Goal: Task Accomplishment & Management: Complete application form

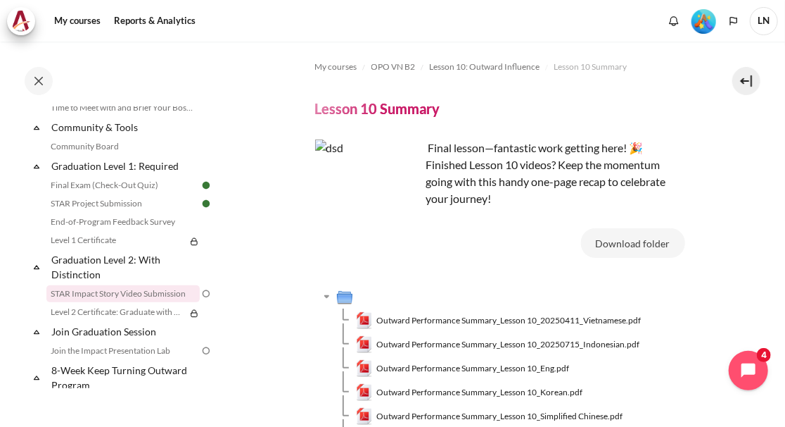
scroll to position [1522, 0]
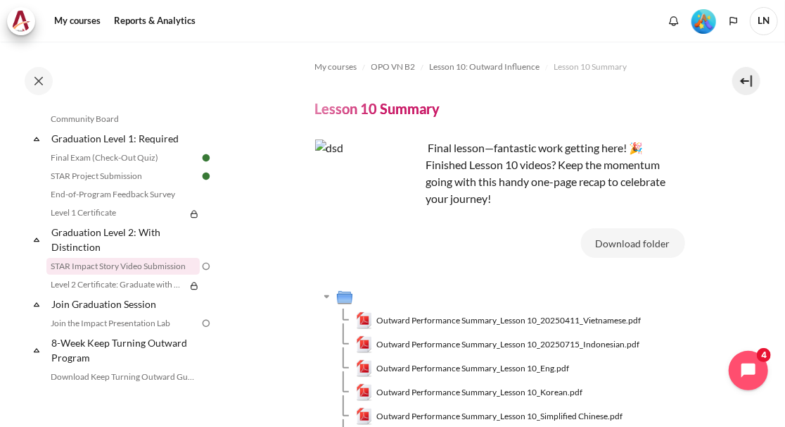
click at [124, 275] on link "STAR Impact Story Video Submission" at bounding box center [122, 266] width 153 height 17
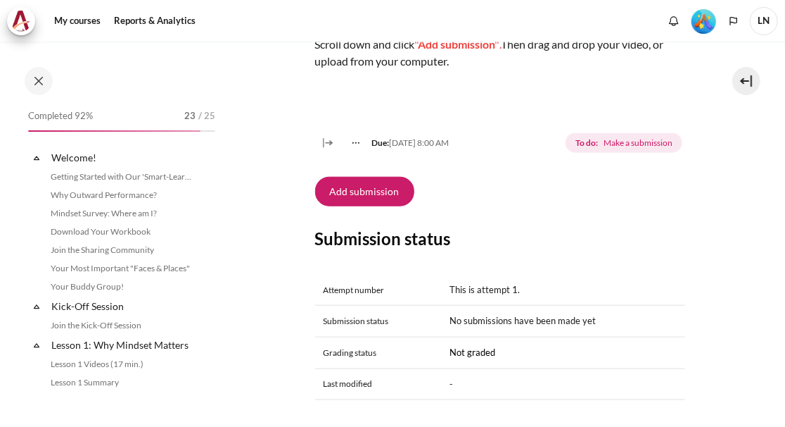
scroll to position [1553, 0]
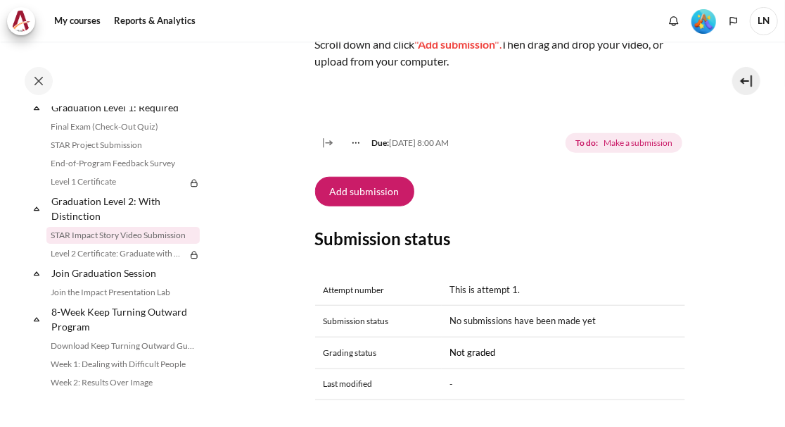
click at [389, 192] on button "Add submission" at bounding box center [364, 192] width 99 height 30
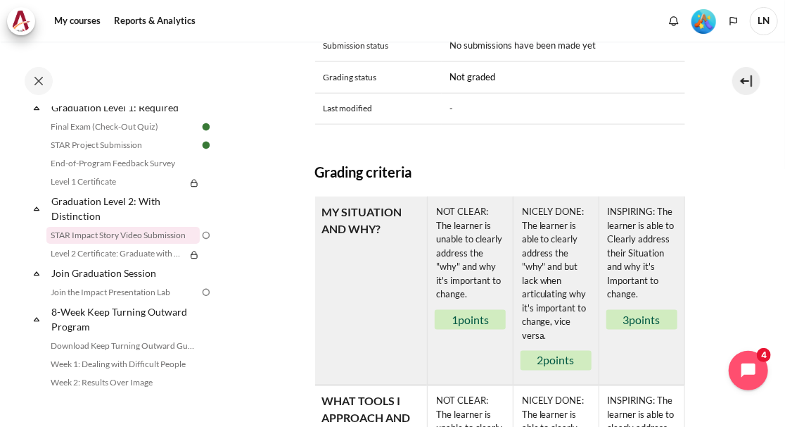
scroll to position [774, 0]
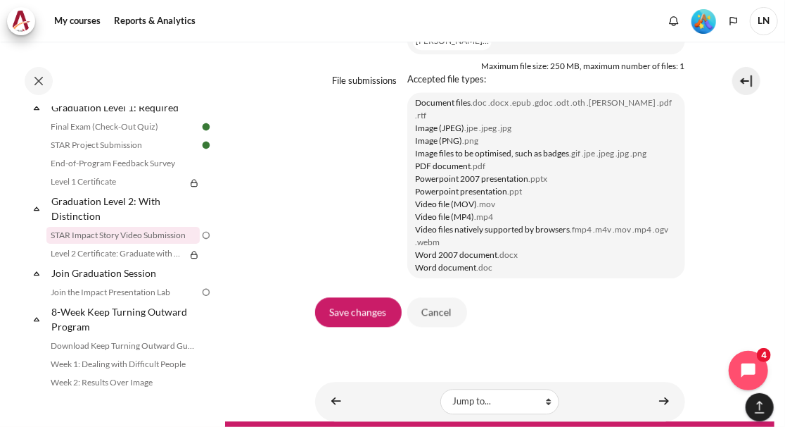
scroll to position [1391, 0]
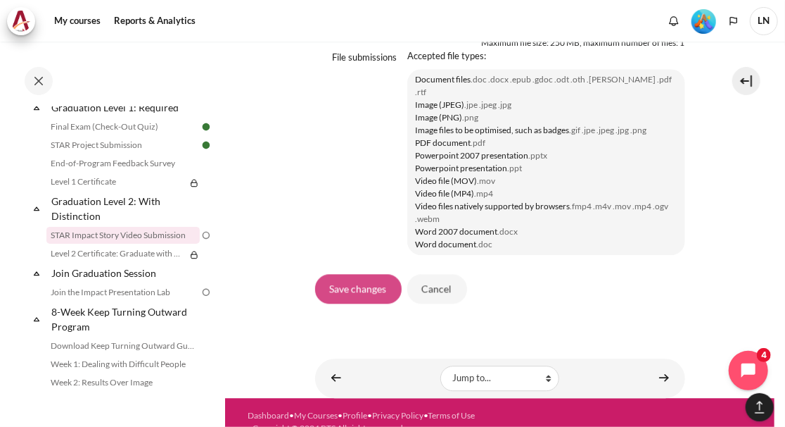
click at [375, 275] on input "Save changes" at bounding box center [358, 289] width 87 height 30
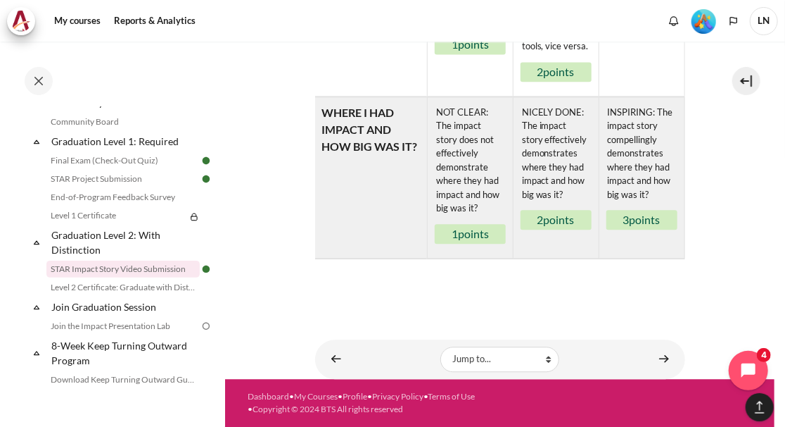
scroll to position [1548, 0]
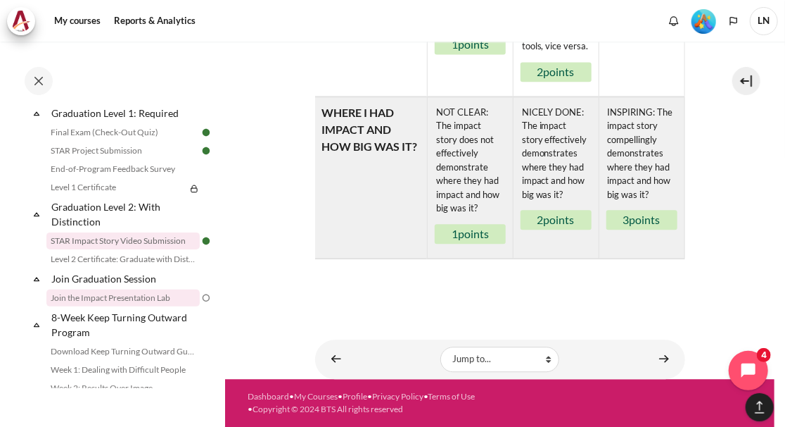
click at [159, 306] on link "Join the Impact Presentation Lab" at bounding box center [122, 297] width 153 height 17
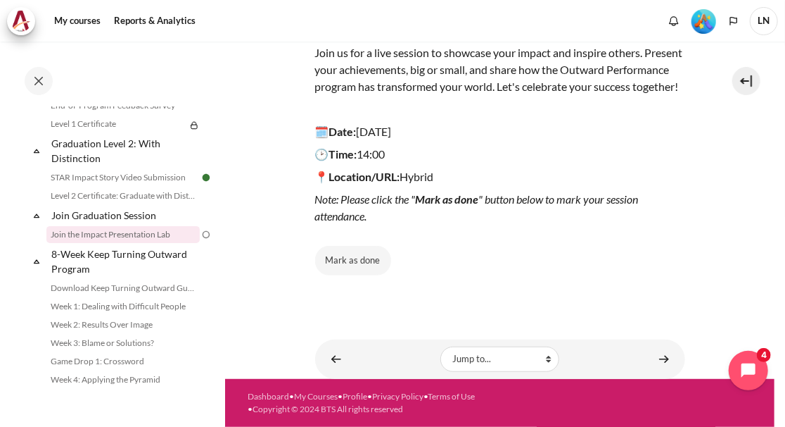
scroll to position [198, 0]
drag, startPoint x: 438, startPoint y: 197, endPoint x: 566, endPoint y: 200, distance: 128.1
click at [566, 200] on em "Note: Please click the " Mark as done " button below to mark your session atten…" at bounding box center [477, 207] width 324 height 30
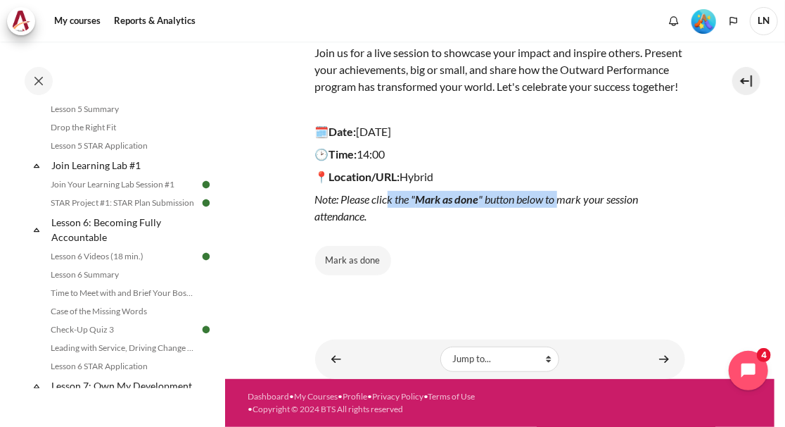
scroll to position [731, 0]
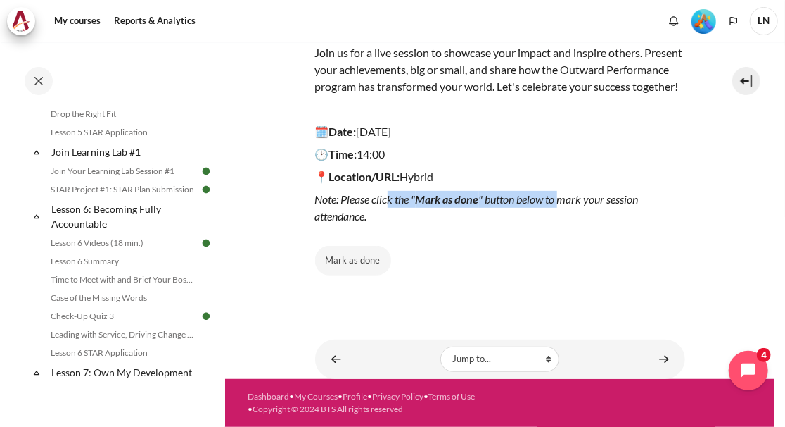
click at [365, 268] on button "Mark as done" at bounding box center [353, 261] width 76 height 30
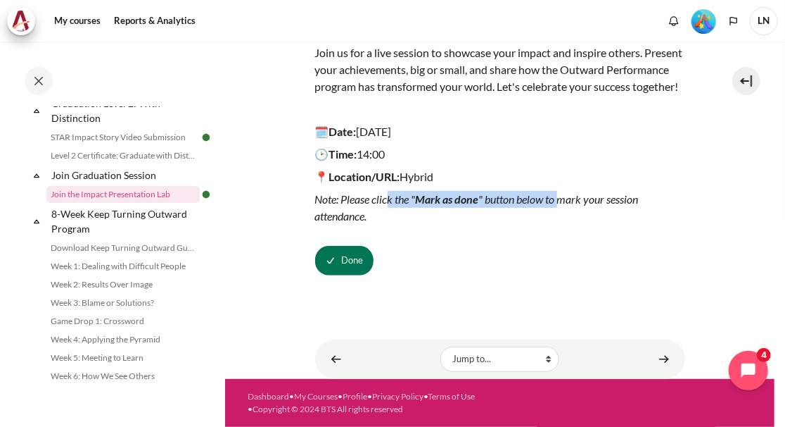
scroll to position [1717, 0]
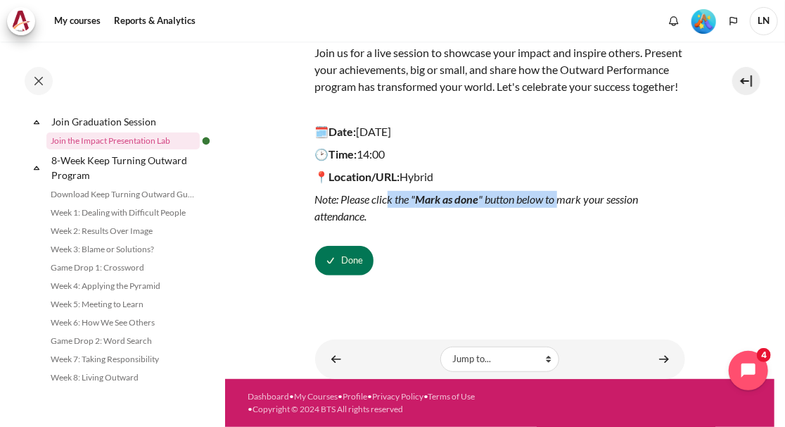
drag, startPoint x: 225, startPoint y: 348, endPoint x: 232, endPoint y: 149, distance: 198.6
click at [232, 149] on div "Skip to main content Open course index Completed 96% 24 / 25 Expand Collapse" at bounding box center [392, 213] width 785 height 427
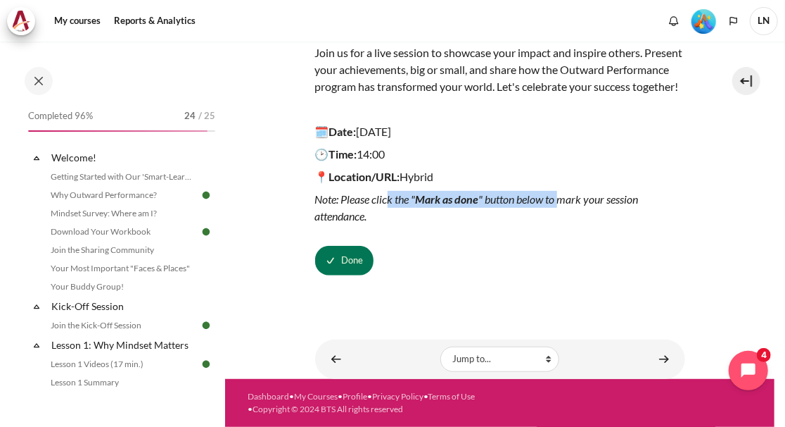
scroll to position [351, 0]
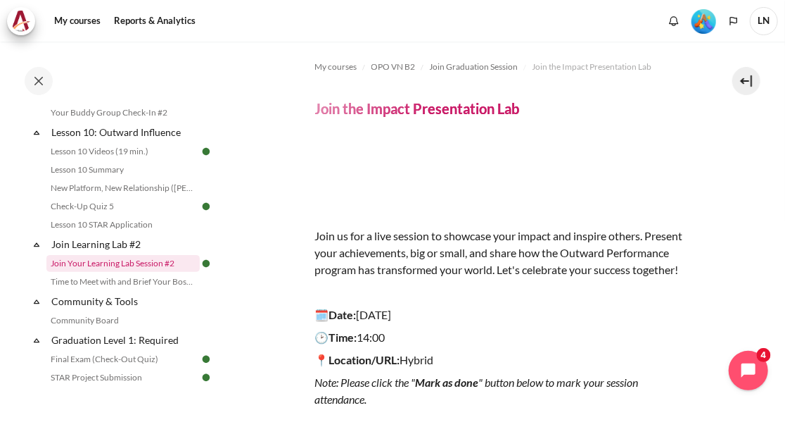
scroll to position [1294, 0]
